Goal: Task Accomplishment & Management: Manage account settings

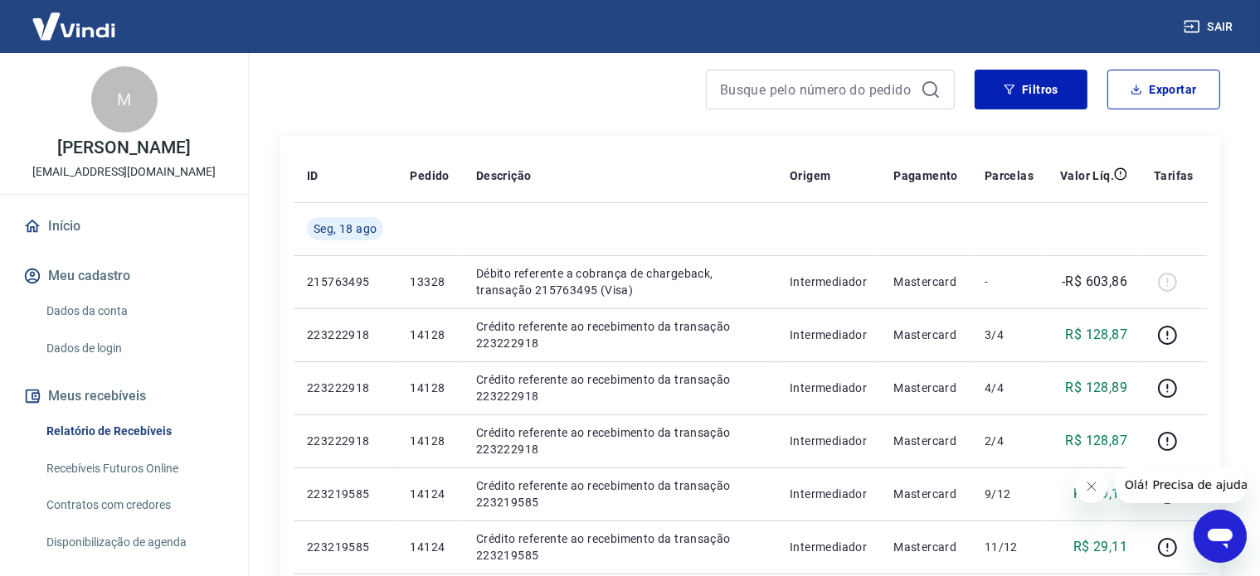
scroll to position [166, 0]
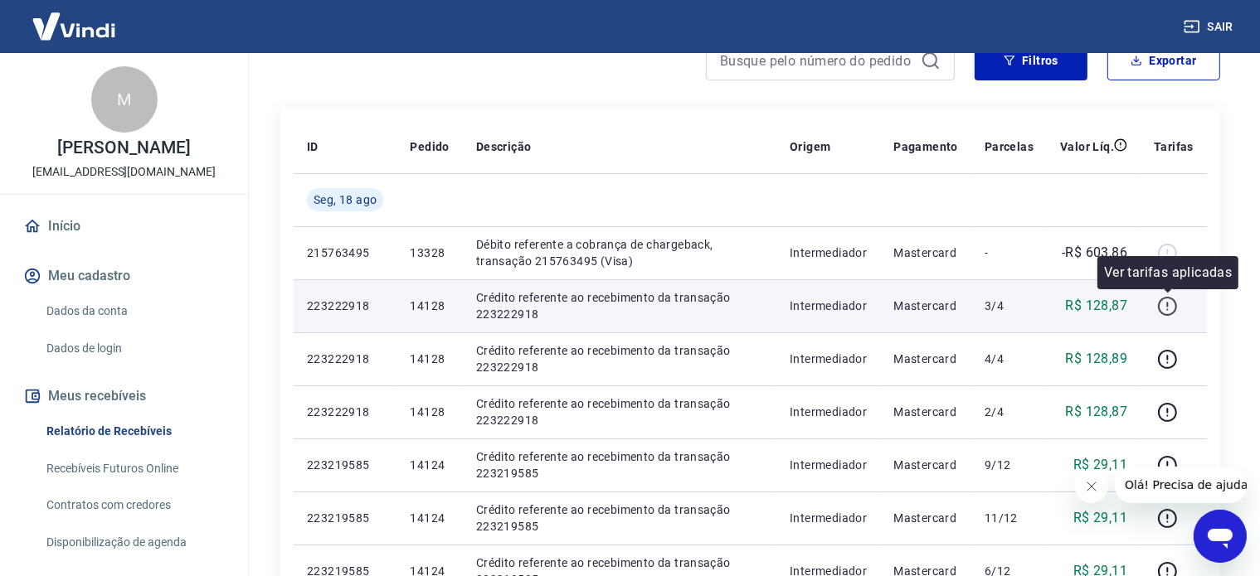
click at [1162, 308] on icon "button" at bounding box center [1167, 306] width 21 height 21
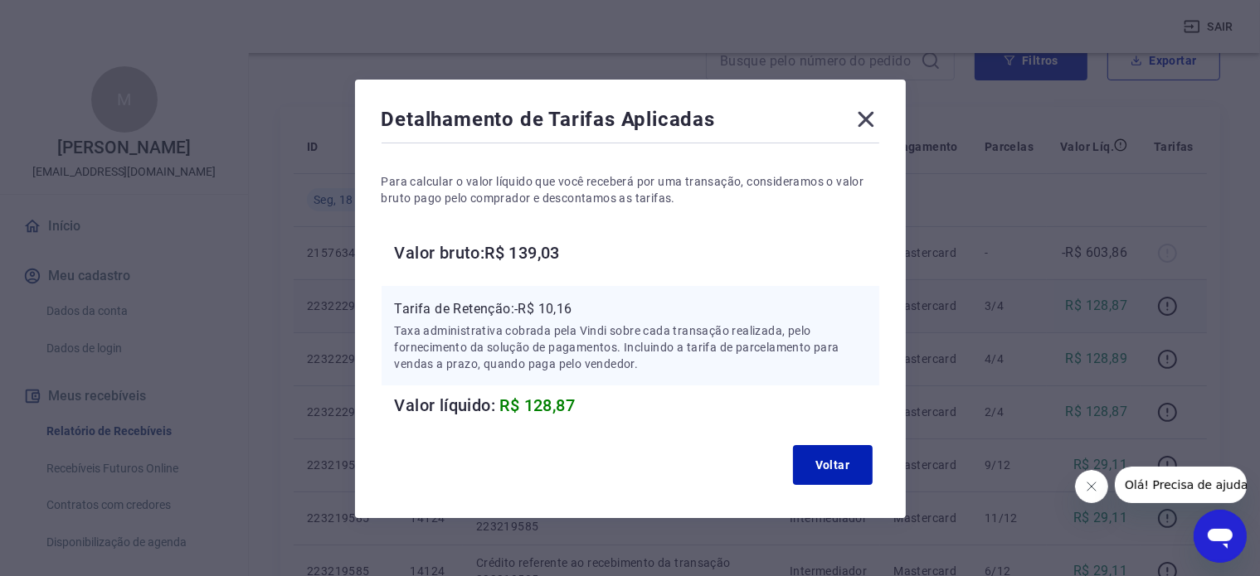
click at [865, 123] on icon at bounding box center [865, 119] width 27 height 27
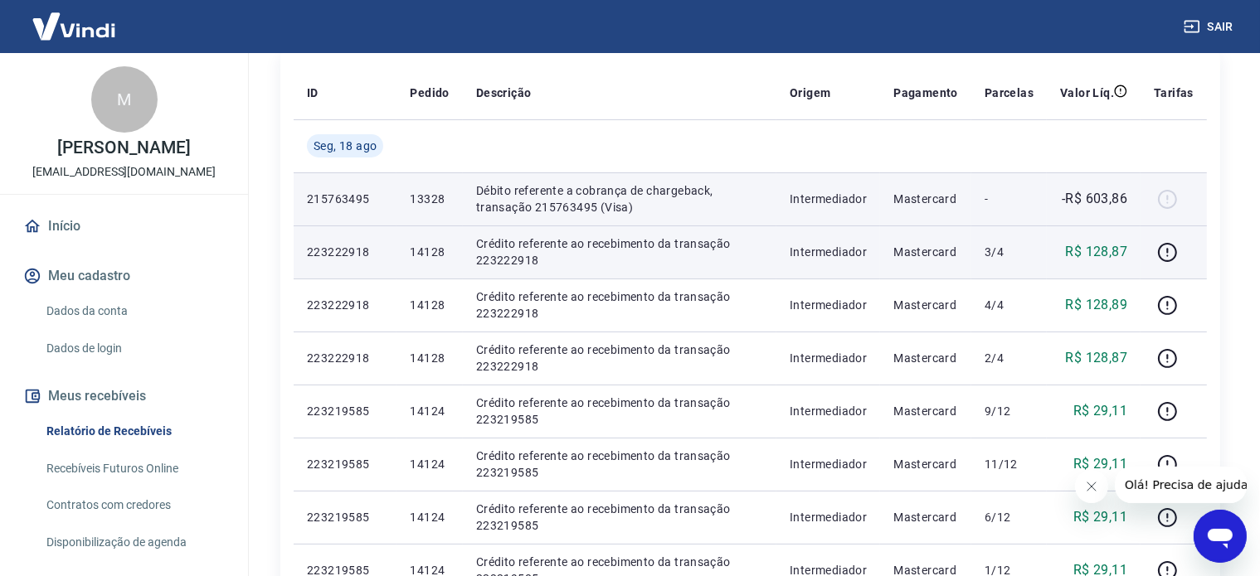
scroll to position [249, 0]
